Goal: Information Seeking & Learning: Find contact information

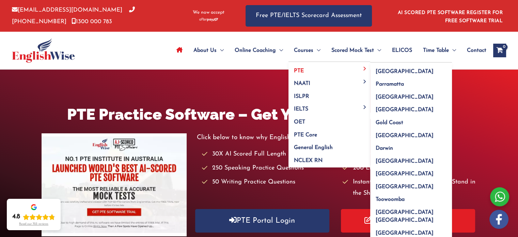
click at [304, 68] on link "PTE" at bounding box center [330, 68] width 82 height 13
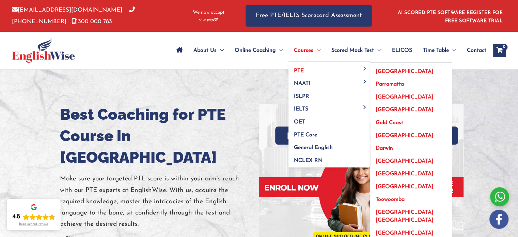
click at [383, 95] on span "[GEOGRAPHIC_DATA]" at bounding box center [405, 96] width 58 height 5
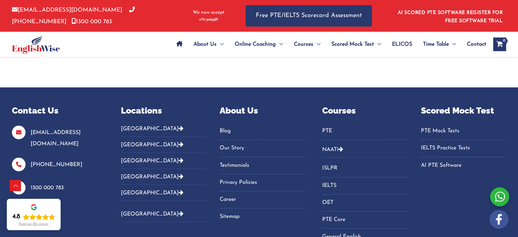
scroll to position [3257, 0]
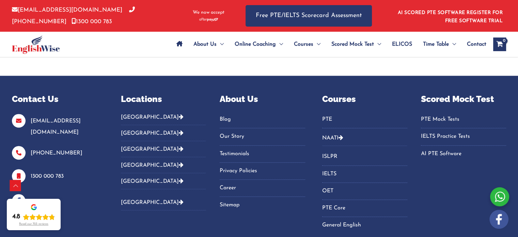
click at [144, 114] on button "[GEOGRAPHIC_DATA]" at bounding box center [163, 119] width 85 height 11
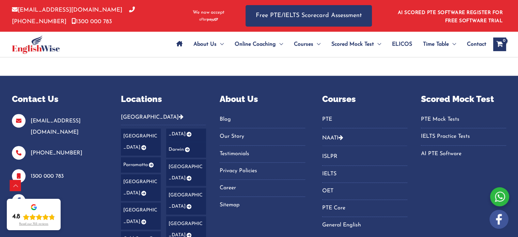
click at [142, 174] on link "[GEOGRAPHIC_DATA]" at bounding box center [141, 187] width 40 height 27
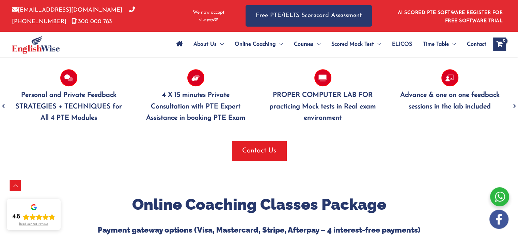
scroll to position [564, 0]
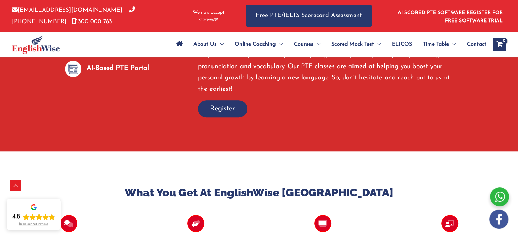
click at [66, 11] on link "[EMAIL_ADDRESS][DOMAIN_NAME]" at bounding box center [67, 10] width 110 height 6
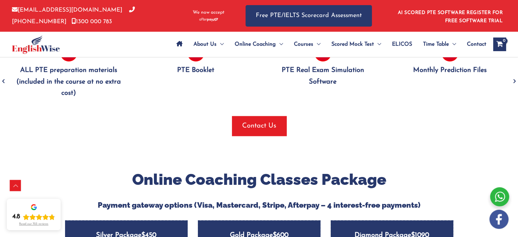
scroll to position [667, 0]
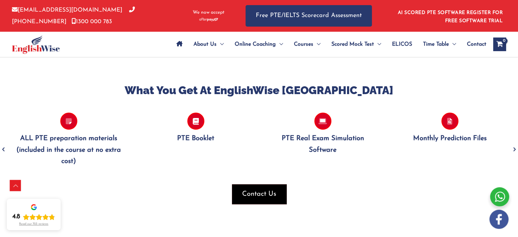
click at [263, 189] on span "Contact Us" at bounding box center [259, 194] width 34 height 10
click at [255, 189] on span "Contact Us" at bounding box center [259, 194] width 34 height 10
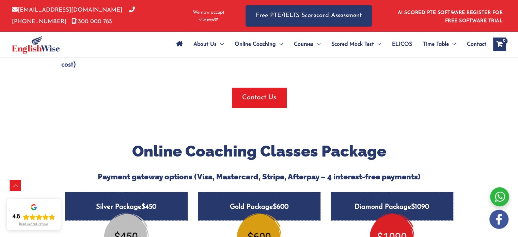
scroll to position [769, 0]
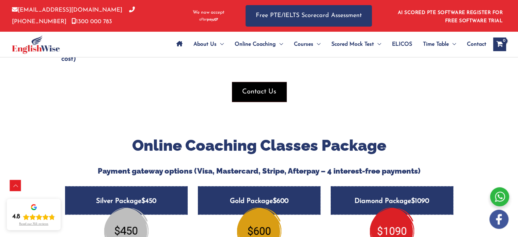
click at [252, 87] on span "Contact Us" at bounding box center [259, 92] width 34 height 10
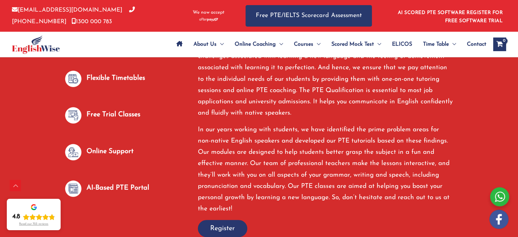
scroll to position [394, 0]
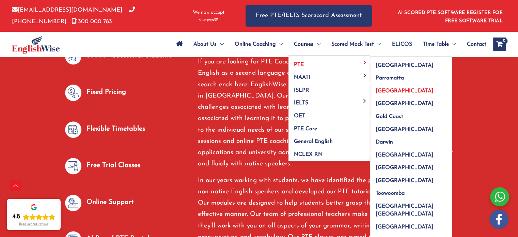
click at [303, 64] on link "PTE" at bounding box center [330, 62] width 82 height 13
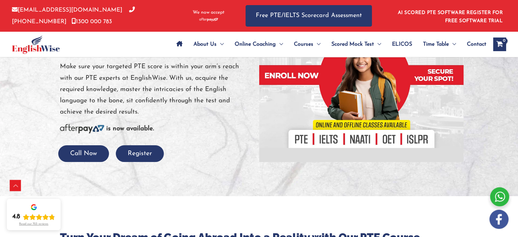
scroll to position [102, 0]
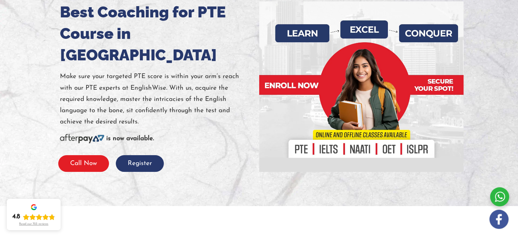
click at [87, 155] on button "Call Now" at bounding box center [83, 163] width 51 height 17
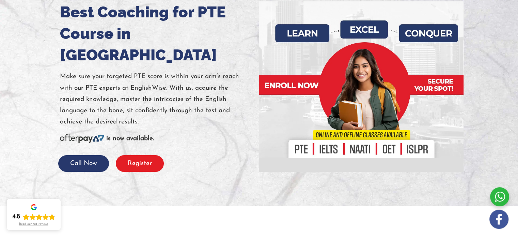
click at [142, 155] on button "Register" at bounding box center [140, 163] width 48 height 17
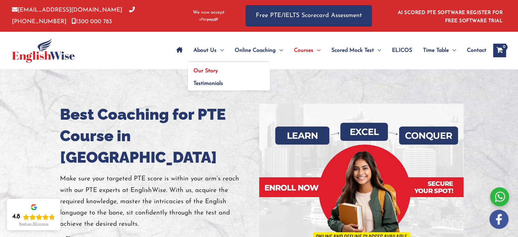
click at [207, 70] on span "Our Story" at bounding box center [206, 70] width 25 height 5
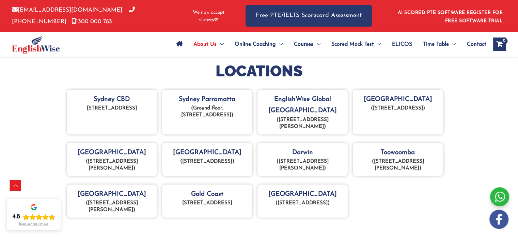
scroll to position [341, 0]
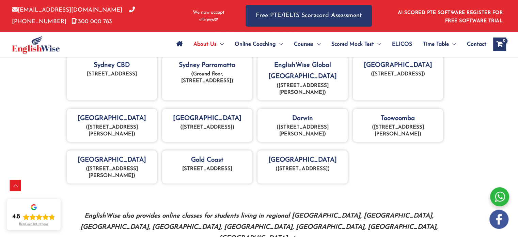
click at [80, 128] on p "([STREET_ADDRESS][PERSON_NAME])" at bounding box center [111, 131] width 83 height 14
drag, startPoint x: 80, startPoint y: 127, endPoint x: 122, endPoint y: 135, distance: 43.0
click at [122, 135] on p "([STREET_ADDRESS][PERSON_NAME])" at bounding box center [111, 131] width 83 height 14
copy p "[STREET_ADDRESS][PERSON_NAME]"
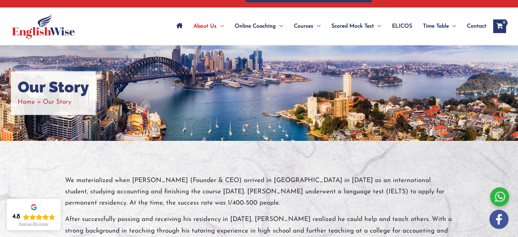
scroll to position [0, 0]
